Goal: Obtain resource: Download file/media

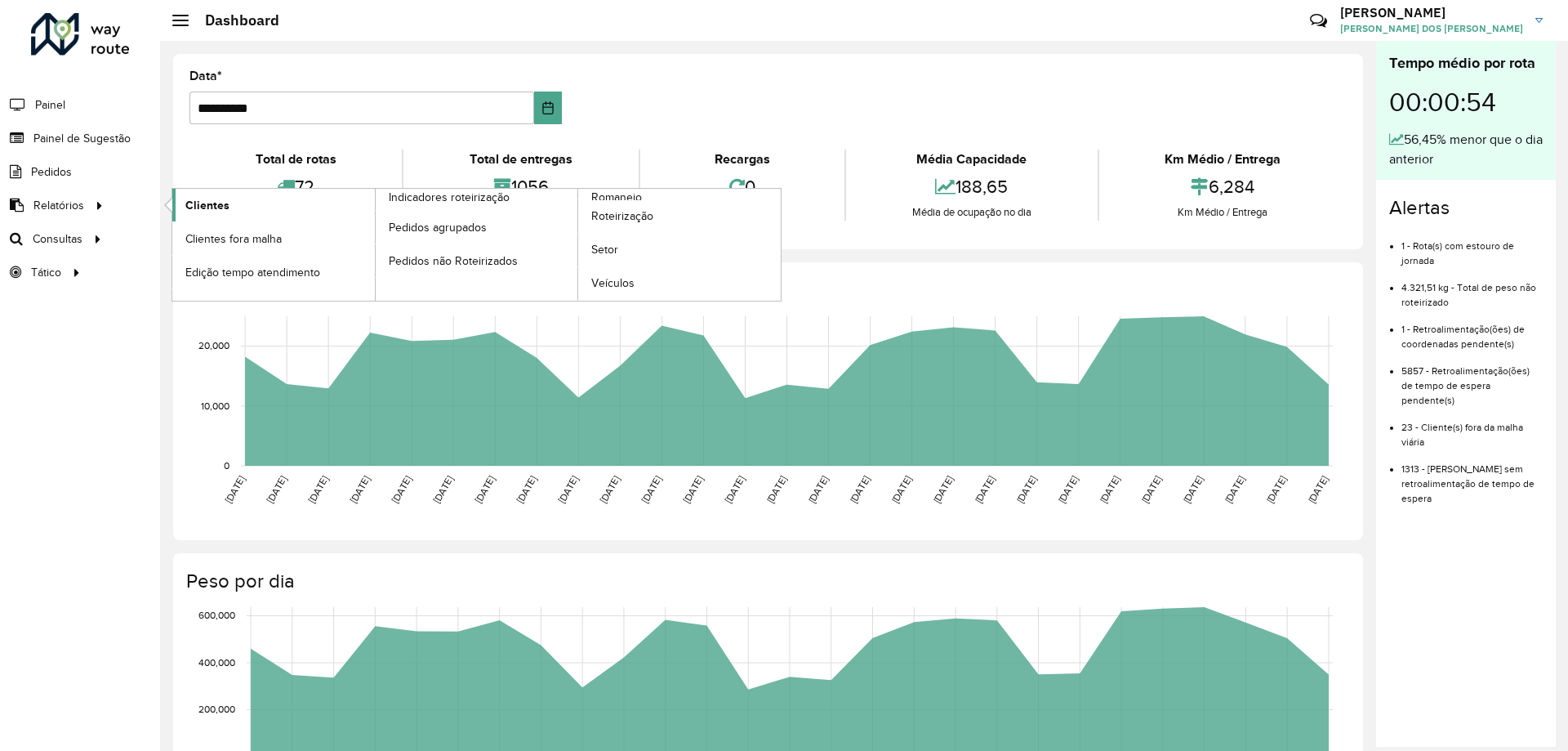
click at [218, 208] on span "Clientes" at bounding box center [207, 205] width 44 height 17
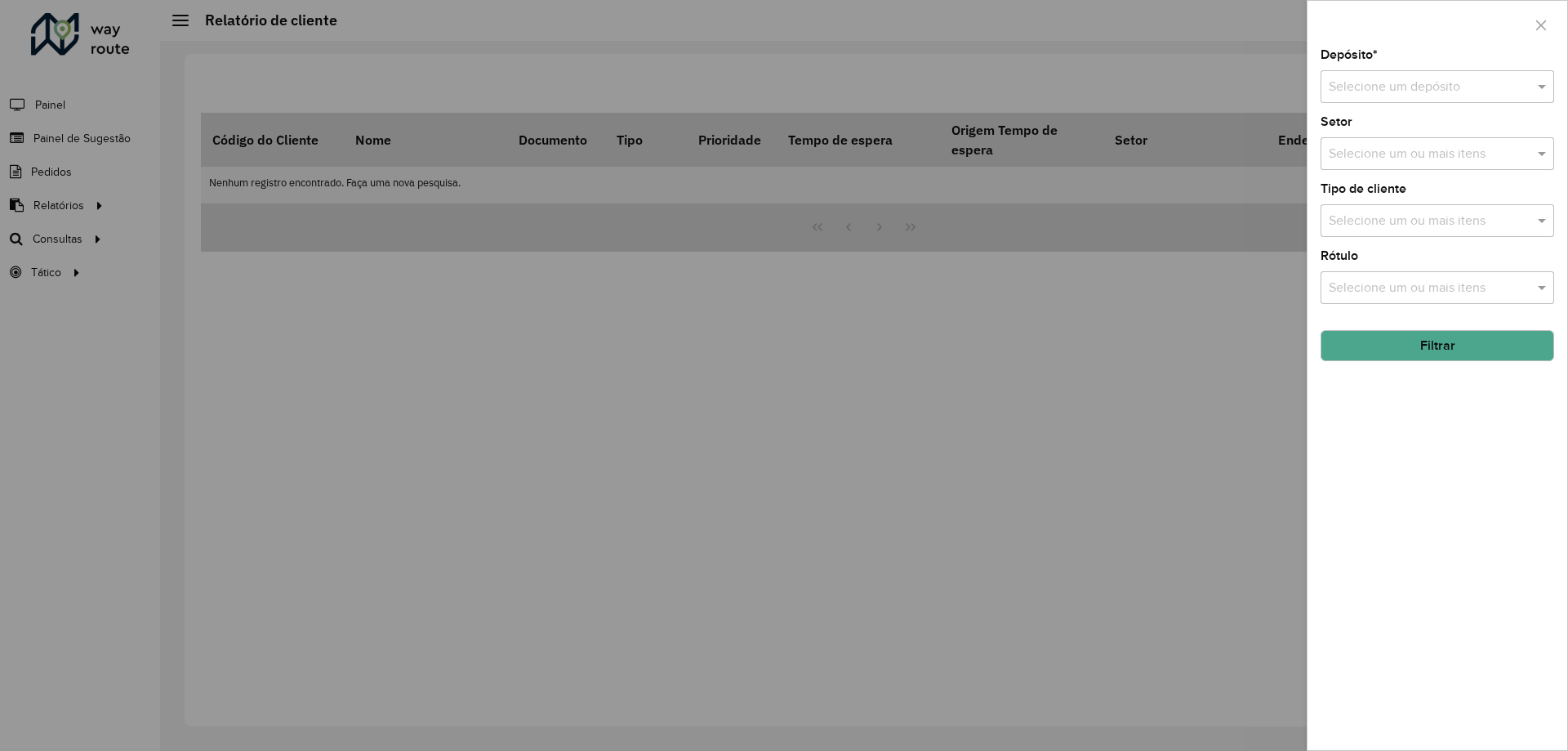
click at [65, 199] on div at bounding box center [784, 376] width 1568 height 751
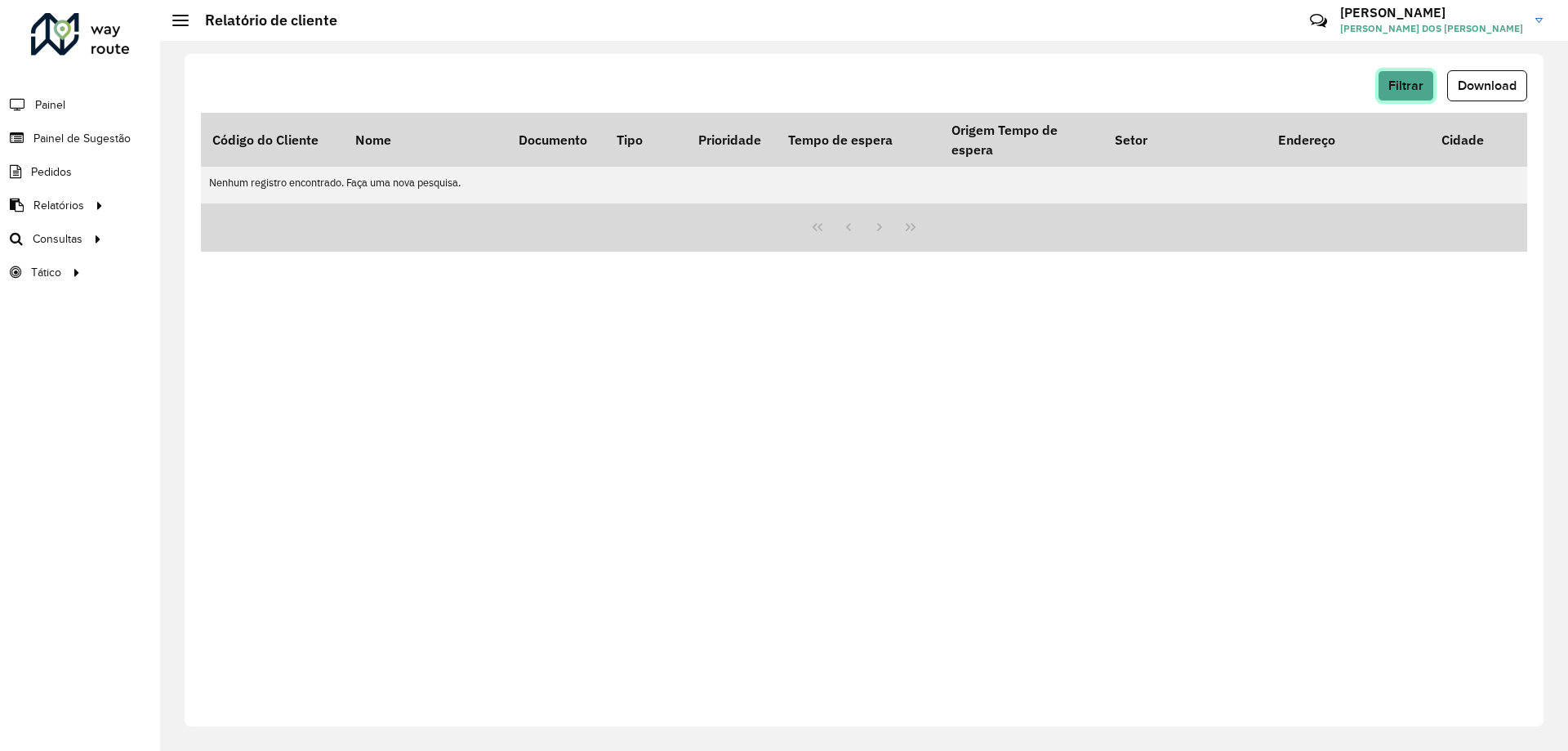
click at [1396, 96] on button "Filtrar" at bounding box center [1406, 85] width 56 height 31
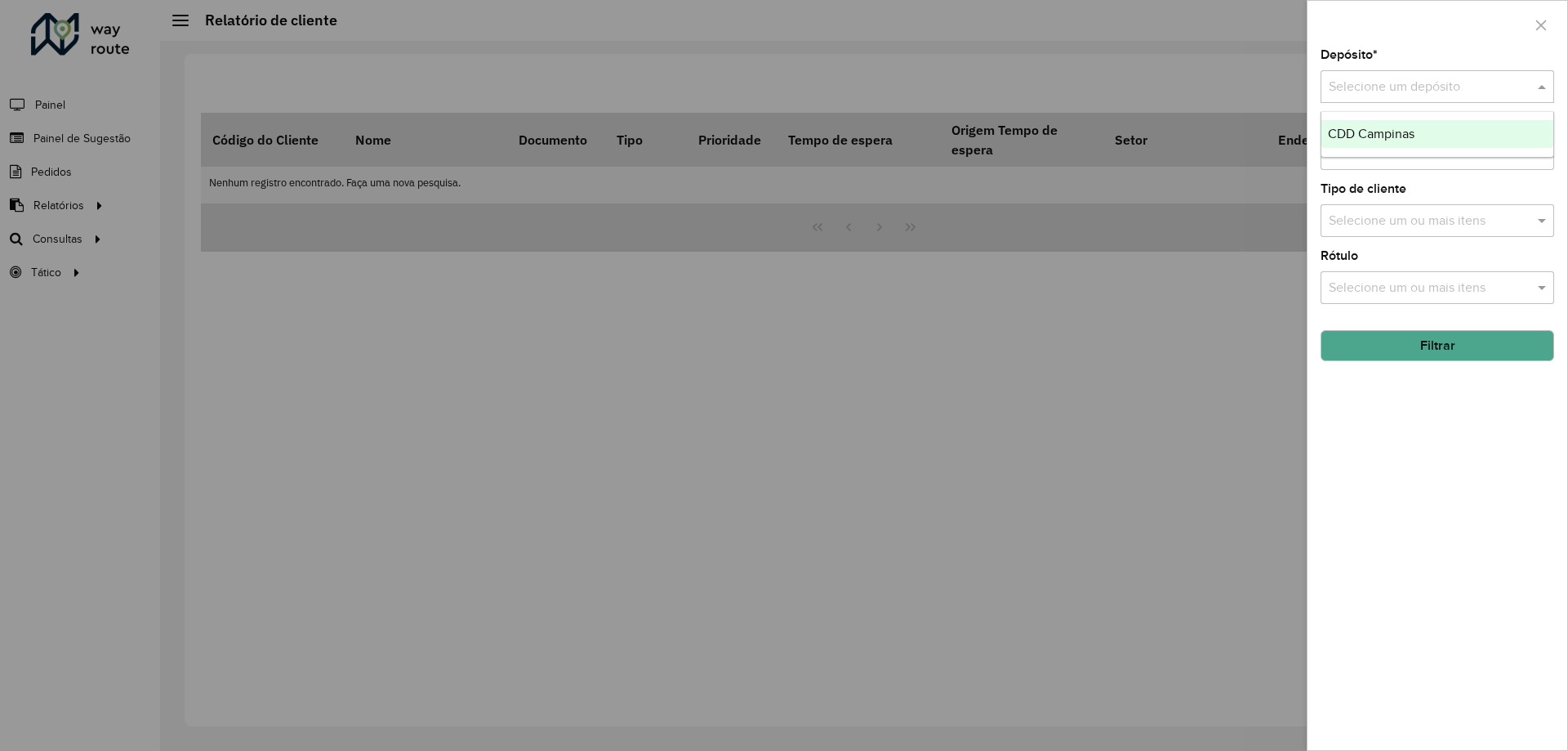
click at [1386, 79] on input "text" at bounding box center [1421, 88] width 185 height 20
click at [1396, 130] on span "CDD Campinas" at bounding box center [1371, 133] width 87 height 13
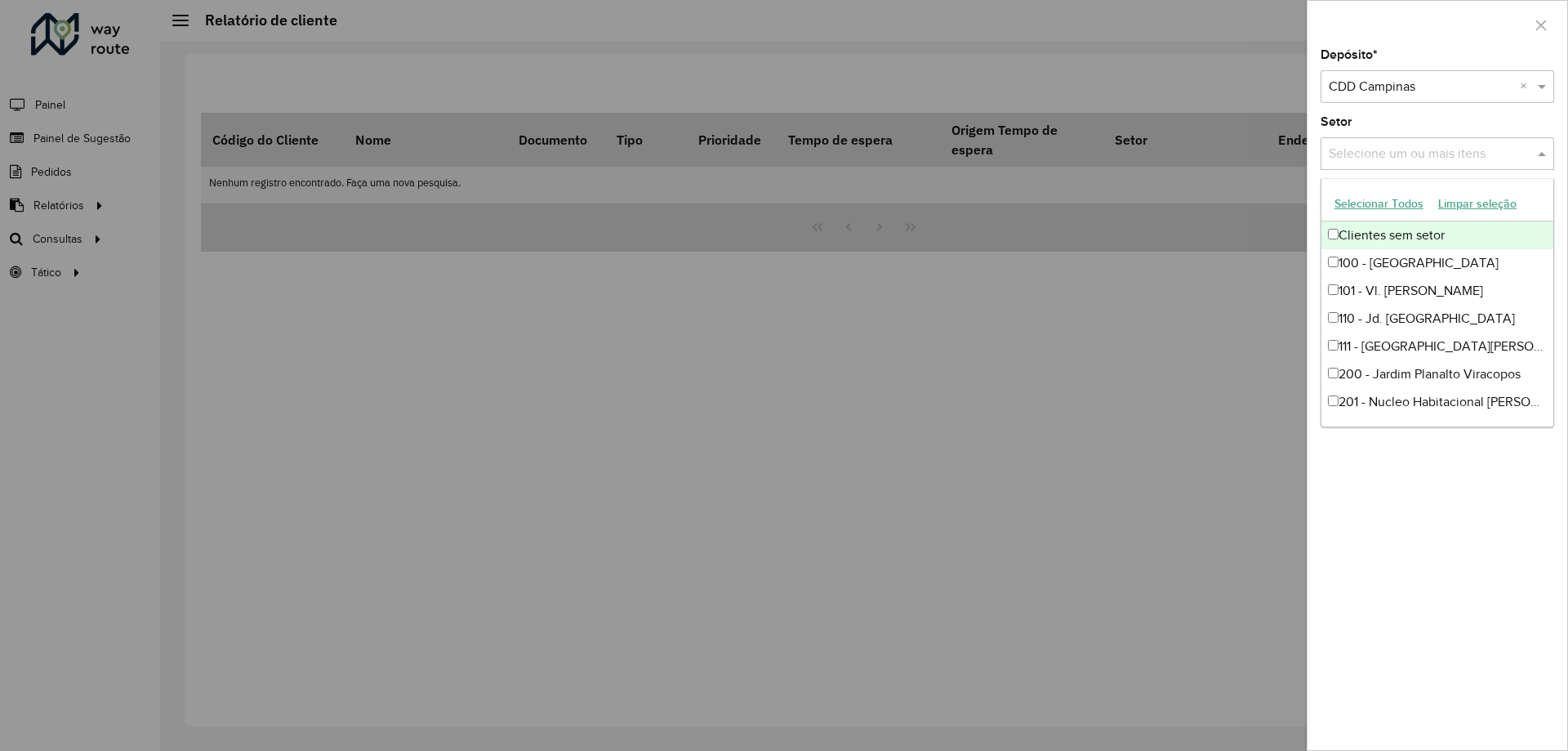
click at [1417, 156] on input "text" at bounding box center [1429, 154] width 209 height 20
click at [1463, 583] on div "Depósito * Selecione um depósito × CDD Campinas × Setor Selecione um ou mais it…" at bounding box center [1437, 400] width 260 height 701
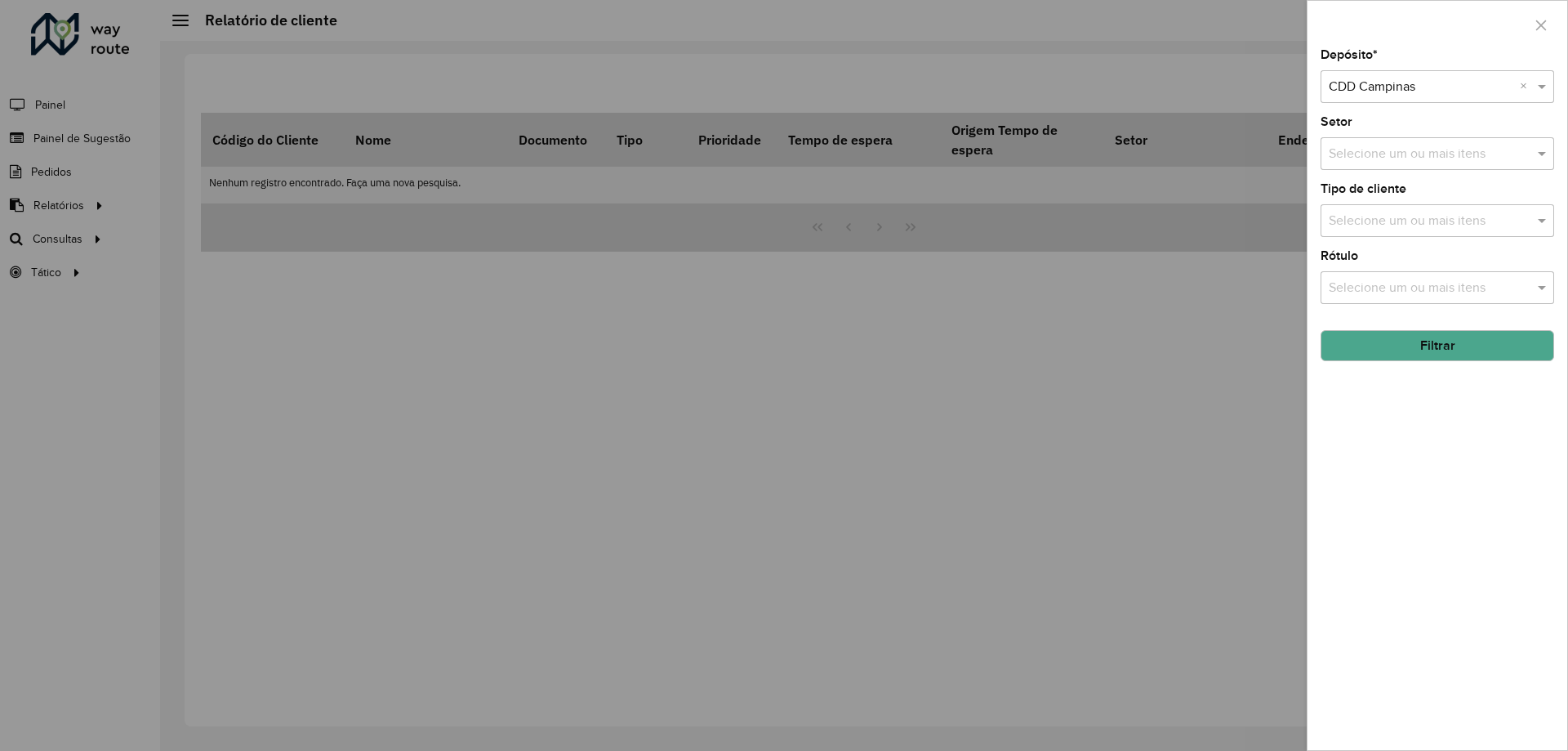
click at [1449, 341] on button "Filtrar" at bounding box center [1437, 345] width 234 height 31
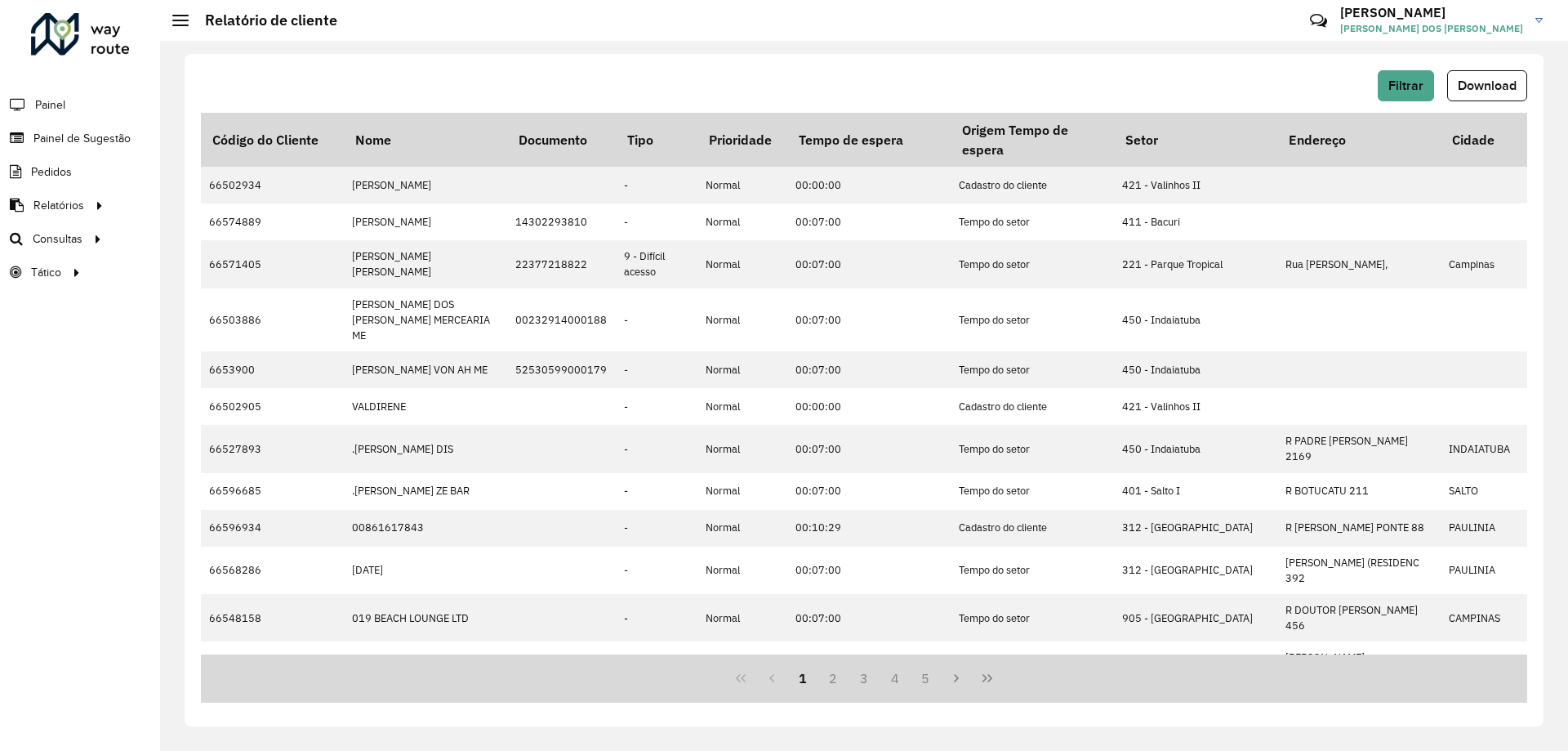
click at [1095, 39] on hb-header "Relatório de cliente Críticas? Dúvidas? Elogios? Sugestões? Entre em contato co…" at bounding box center [865, 21] width 1409 height 41
click at [1485, 94] on button "Download" at bounding box center [1486, 85] width 80 height 31
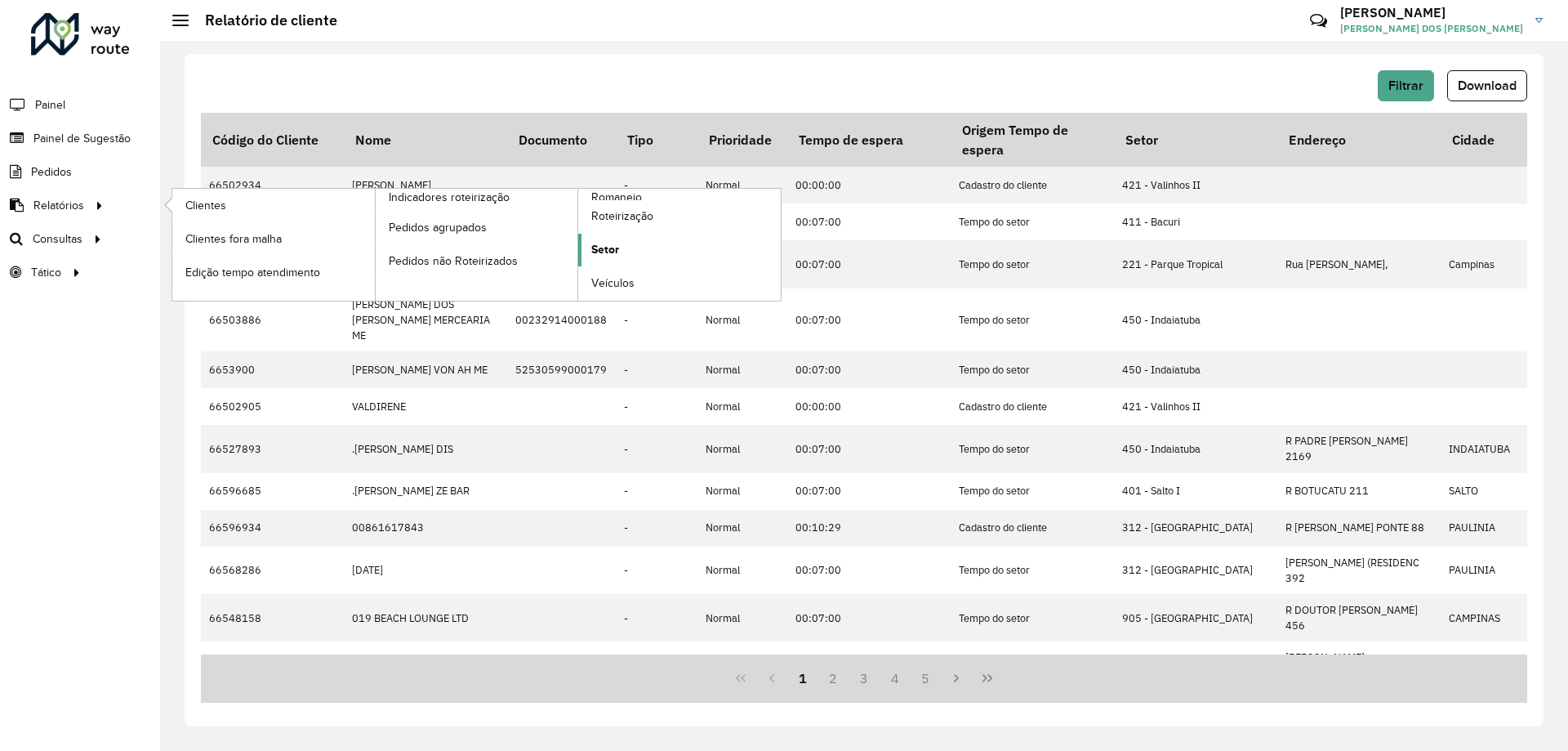
click at [640, 250] on link "Setor" at bounding box center [679, 250] width 202 height 32
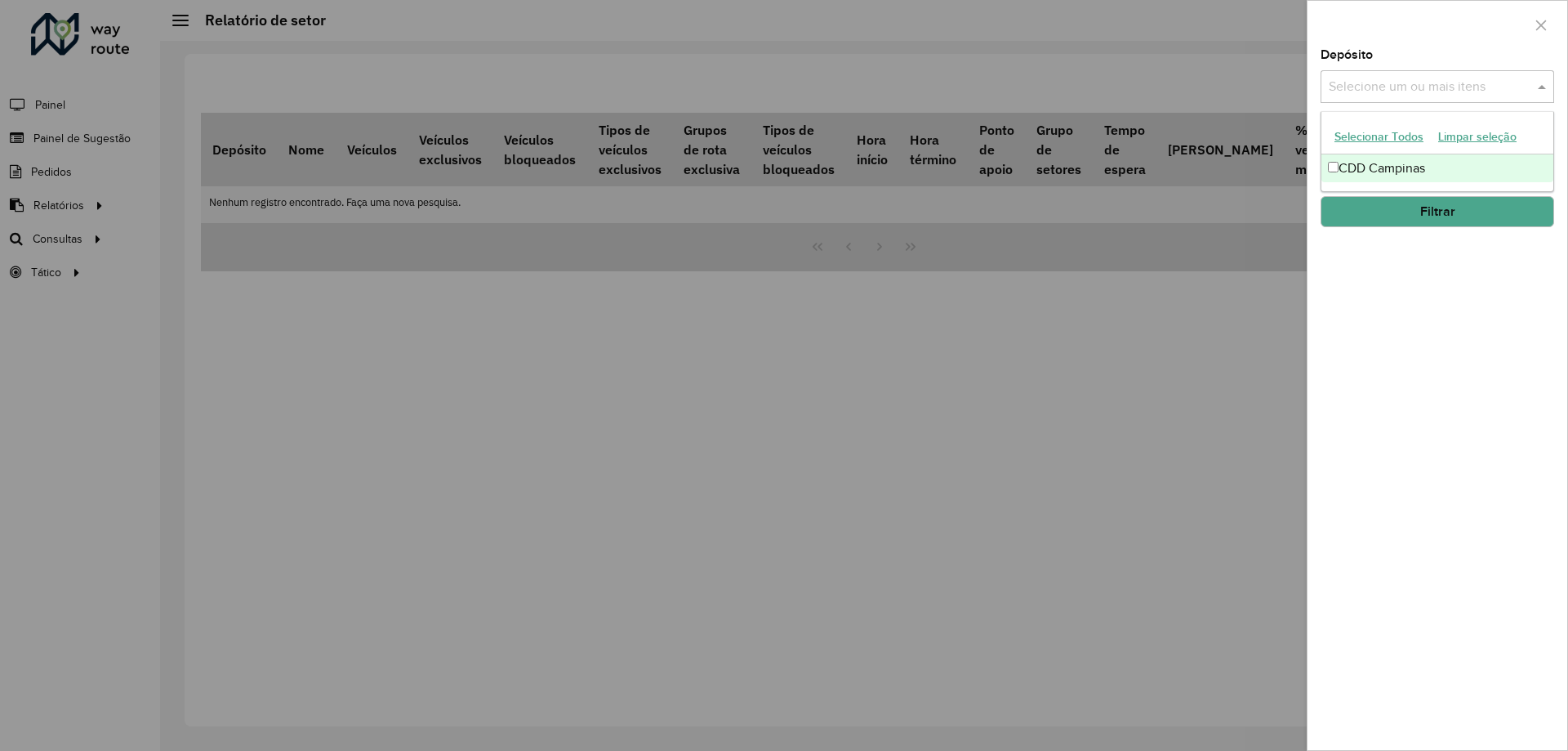
click at [1486, 78] on input "text" at bounding box center [1429, 88] width 209 height 20
click at [1393, 168] on div "CDD Campinas" at bounding box center [1437, 168] width 232 height 28
click at [1405, 328] on div "Depósito Selecione um ou mais itens CDD Campinas × × Grupo de Depósito Selecion…" at bounding box center [1437, 400] width 260 height 701
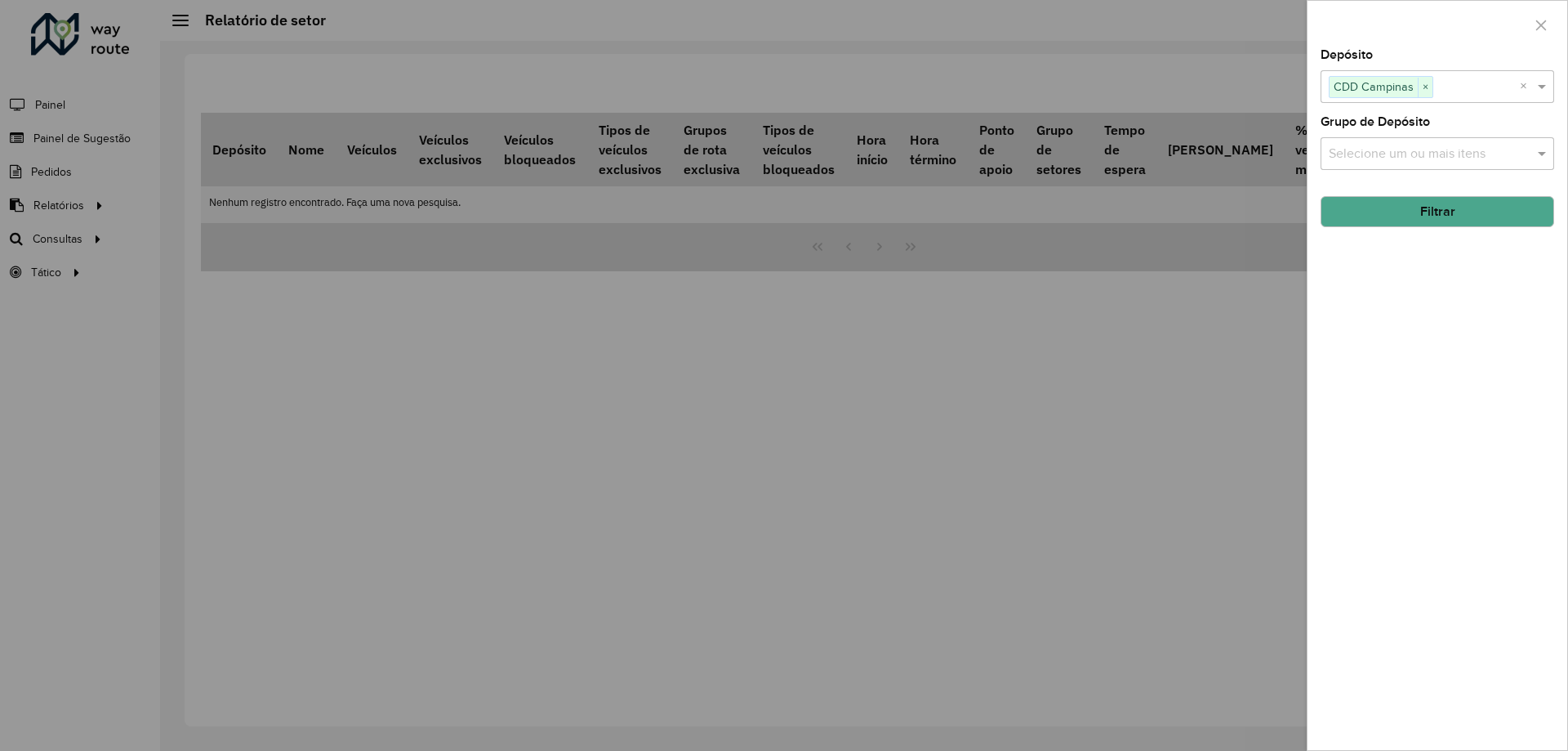
click at [1413, 150] on input "text" at bounding box center [1429, 154] width 209 height 20
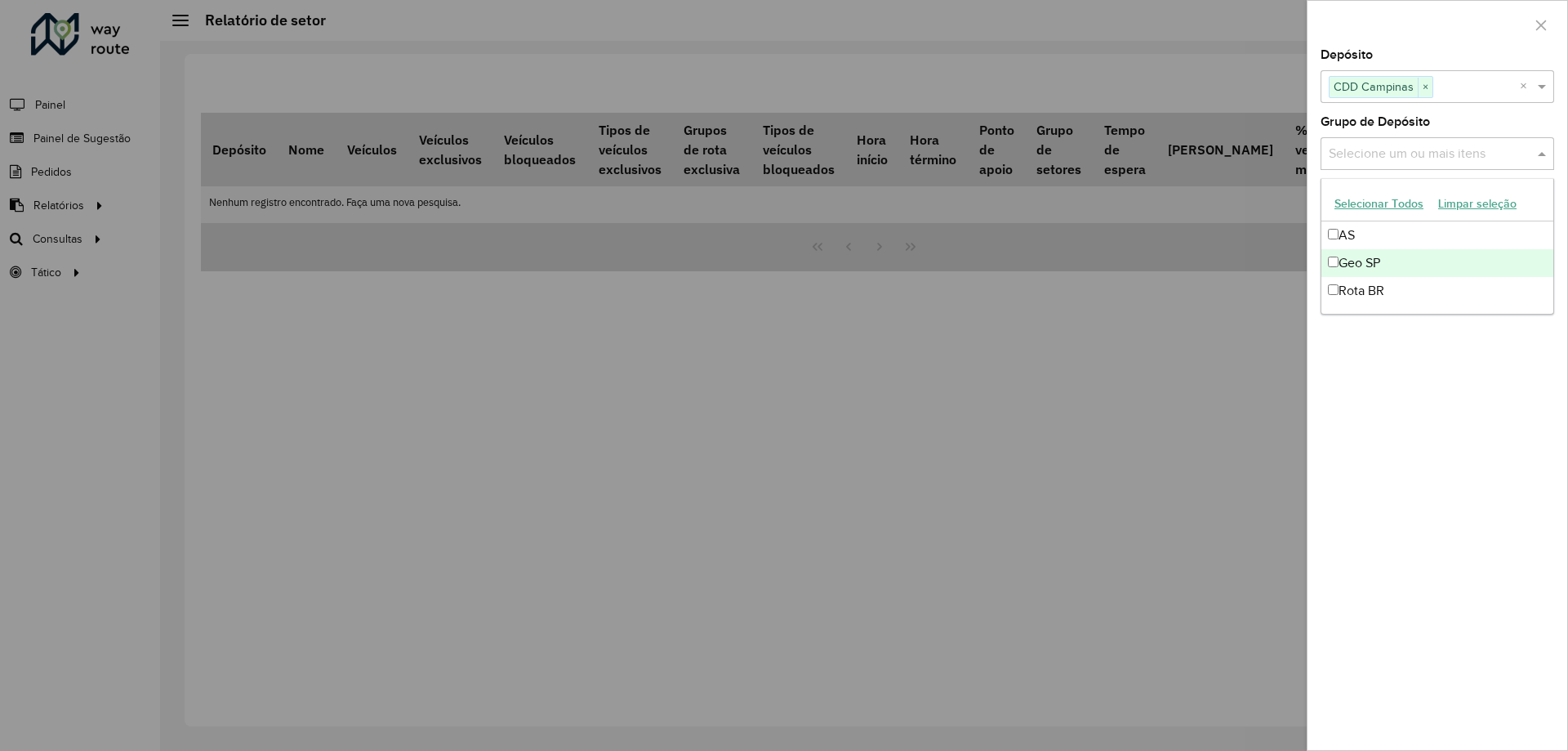
click at [1460, 483] on div "Depósito Selecione um ou mais itens CDD Campinas × × Grupo de Depósito Selecion…" at bounding box center [1437, 400] width 260 height 701
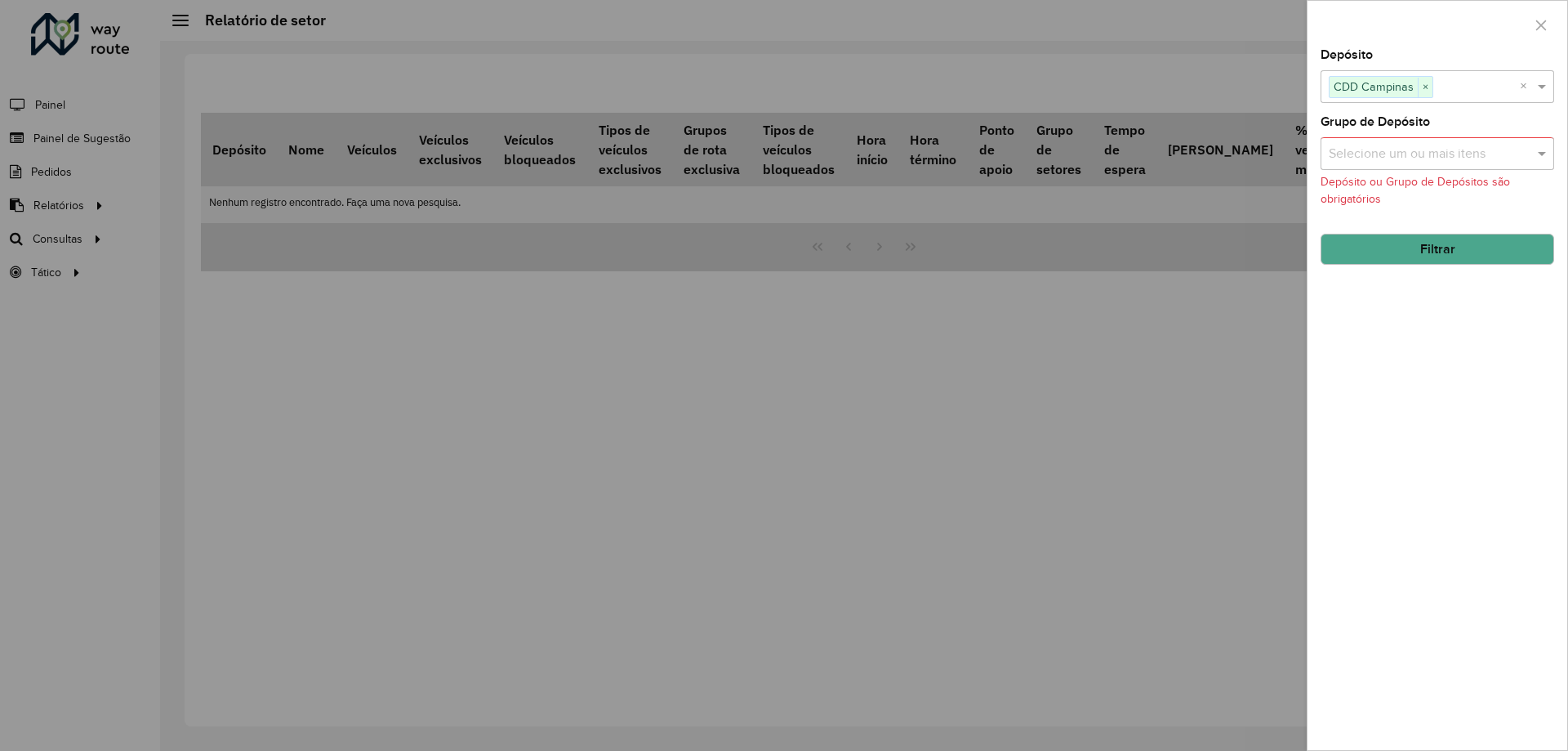
click at [1409, 246] on button "Filtrar" at bounding box center [1437, 249] width 234 height 31
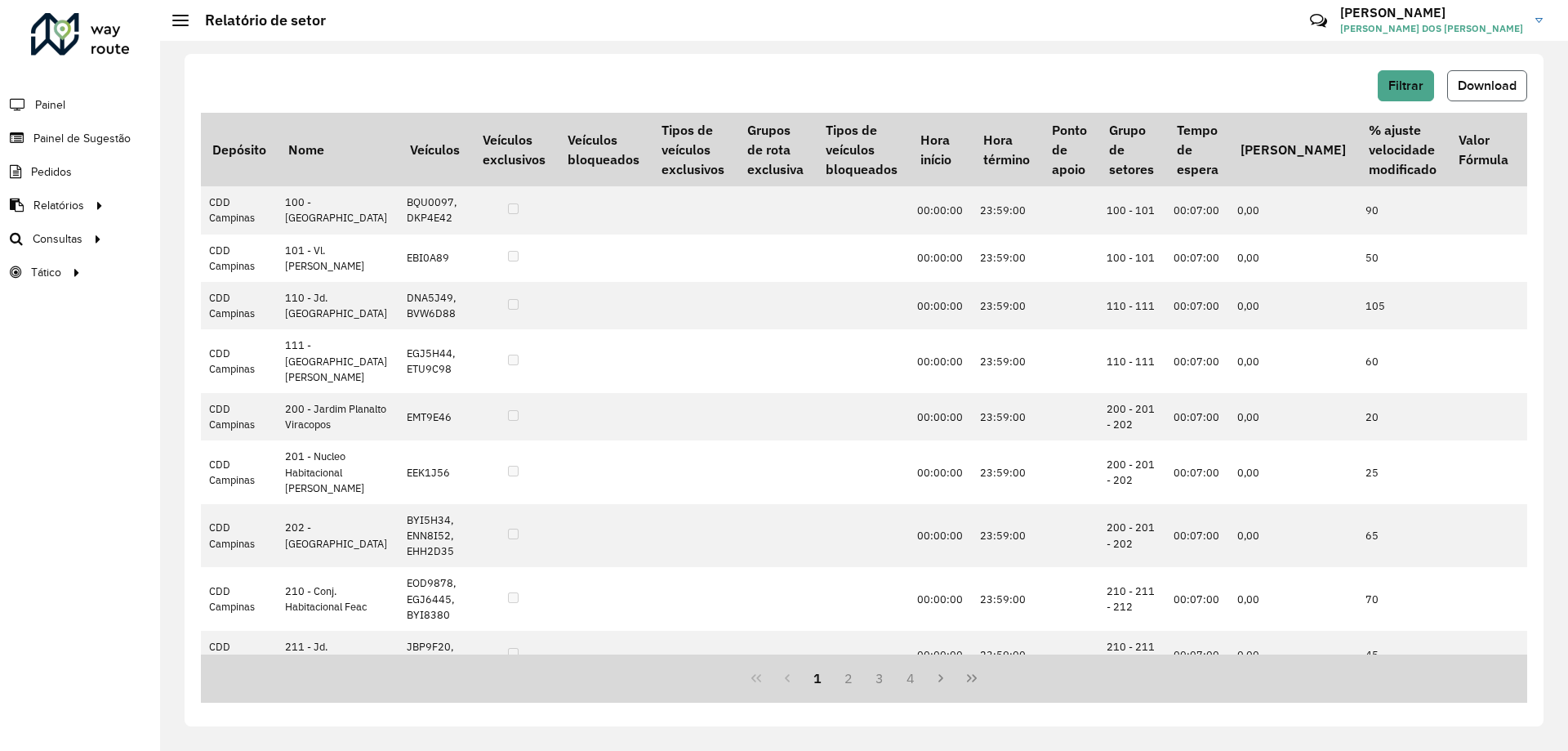
click at [1477, 84] on span "Download" at bounding box center [1487, 85] width 59 height 13
